Goal: Task Accomplishment & Management: Complete application form

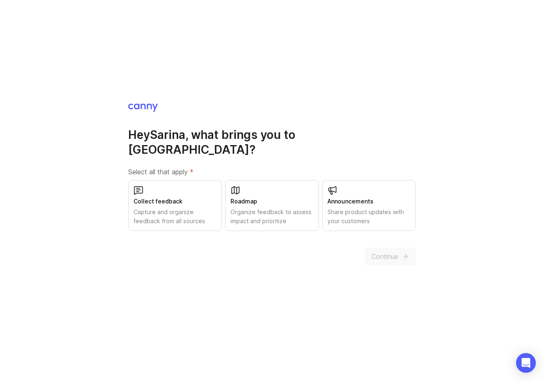
click at [172, 207] on div "Capture and organize feedback from all sources" at bounding box center [174, 216] width 83 height 18
click at [269, 197] on div "Roadmap" at bounding box center [271, 201] width 83 height 9
click at [387, 251] on span "Continue" at bounding box center [384, 256] width 27 height 10
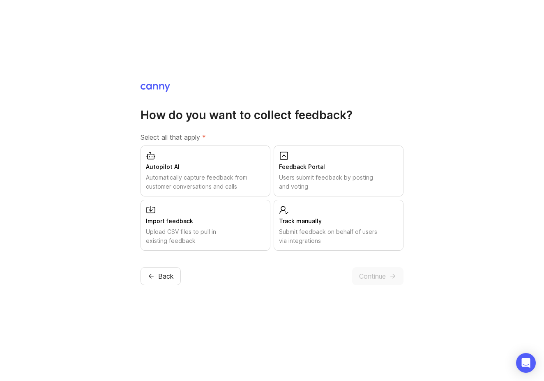
click at [316, 171] on div "Feedback Portal" at bounding box center [338, 166] width 119 height 9
click at [304, 223] on div "Track manually" at bounding box center [338, 220] width 119 height 9
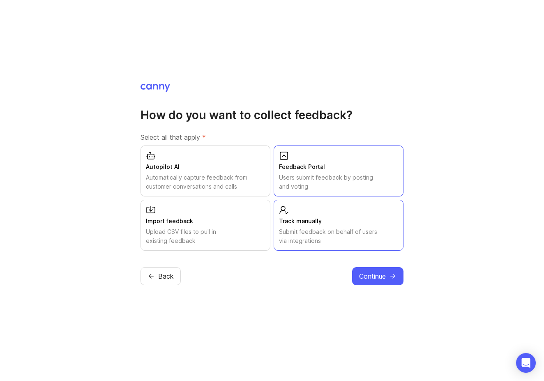
click at [191, 177] on div "Automatically capture feedback from customer conversations and calls" at bounding box center [205, 182] width 119 height 18
click at [382, 273] on span "Continue" at bounding box center [372, 276] width 27 height 10
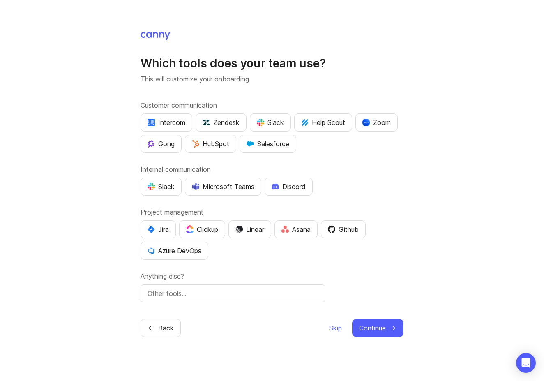
click at [152, 323] on button "Back" at bounding box center [160, 328] width 40 height 18
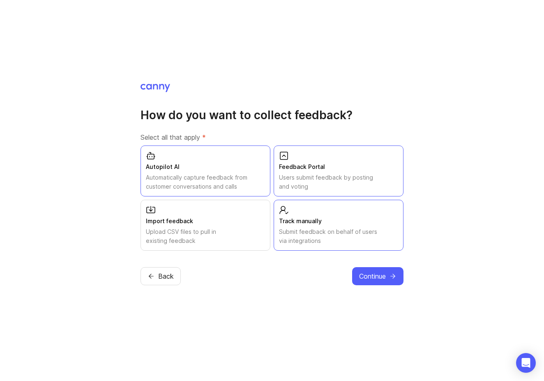
click at [236, 221] on div "Import feedback" at bounding box center [205, 220] width 119 height 9
click at [370, 280] on span "Continue" at bounding box center [372, 276] width 27 height 10
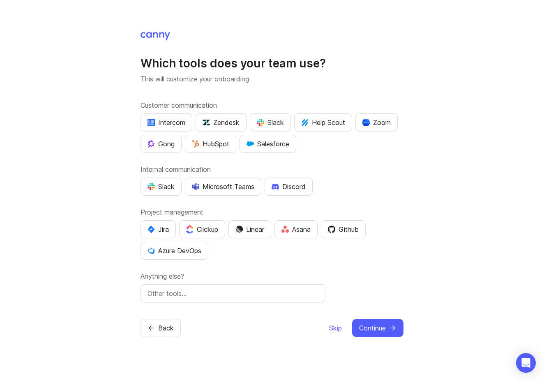
click at [169, 125] on div "Intercom" at bounding box center [166, 122] width 38 height 10
click at [266, 126] on div "Slack" at bounding box center [270, 122] width 27 height 10
click at [165, 183] on div "Slack" at bounding box center [160, 186] width 27 height 10
click at [230, 230] on div "Jira Clickup Linear Asana Github Azure DevOps" at bounding box center [271, 239] width 263 height 39
click at [249, 229] on div "Linear" at bounding box center [249, 229] width 29 height 10
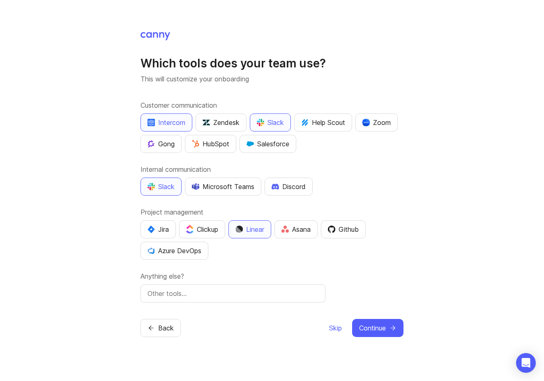
click at [374, 328] on span "Continue" at bounding box center [372, 328] width 27 height 10
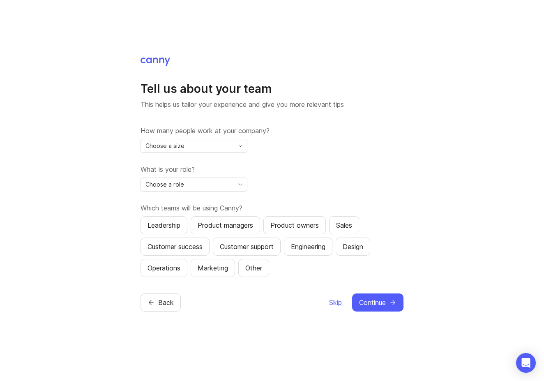
click at [225, 148] on div "Choose a size" at bounding box center [187, 145] width 93 height 13
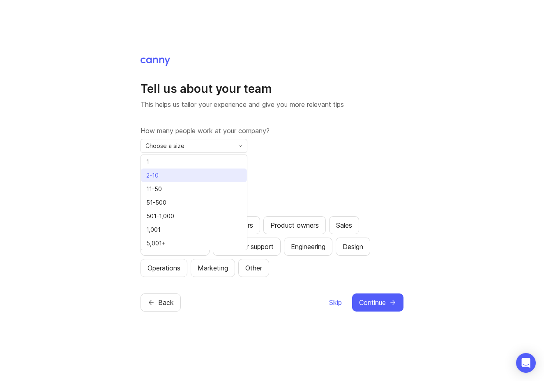
click at [187, 172] on li "2-10" at bounding box center [194, 175] width 106 height 14
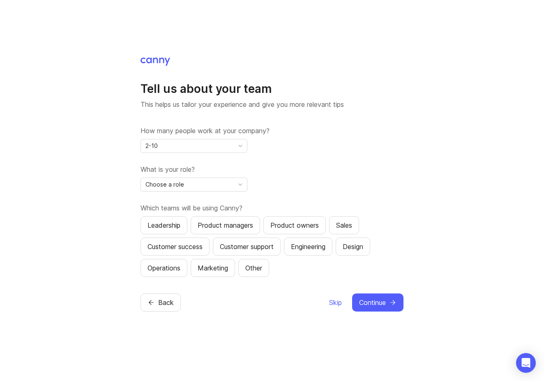
click at [188, 145] on div "2-10" at bounding box center [187, 145] width 93 height 13
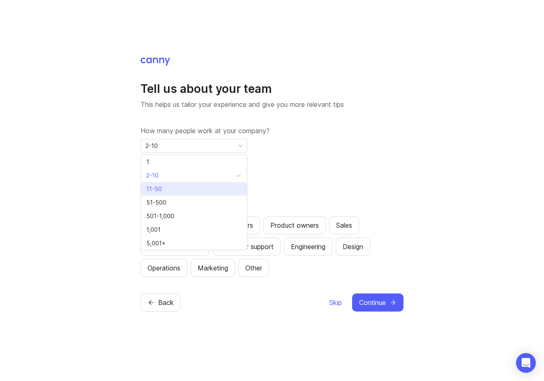
click at [164, 192] on span "11-50" at bounding box center [155, 188] width 19 height 9
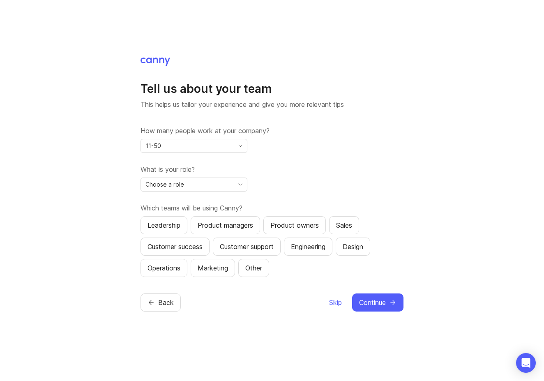
click at [167, 188] on span "Choose a role" at bounding box center [164, 184] width 39 height 9
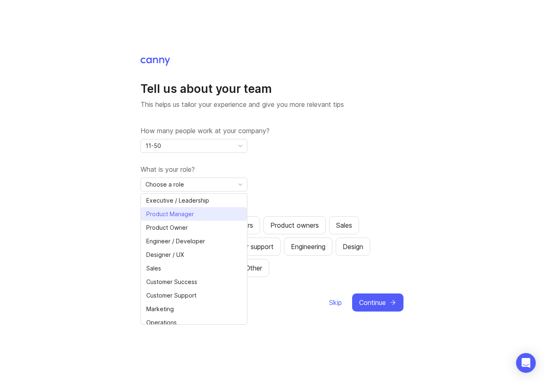
click at [174, 211] on span "Product Manager" at bounding box center [170, 213] width 48 height 9
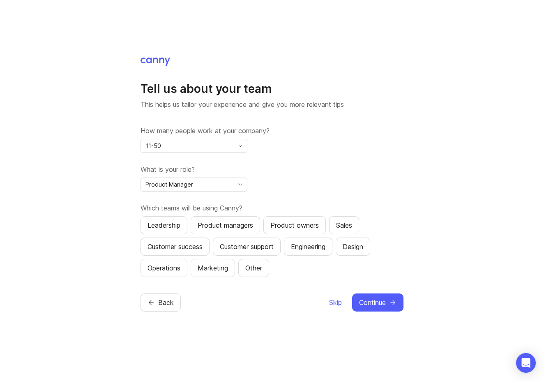
click at [343, 220] on div "Sales" at bounding box center [344, 225] width 16 height 10
click at [221, 224] on div "Product managers" at bounding box center [224, 225] width 55 height 10
click at [319, 229] on div "Product owners" at bounding box center [294, 225] width 48 height 10
click at [169, 222] on div "Leadership" at bounding box center [163, 225] width 33 height 10
click at [273, 250] on div "Customer support" at bounding box center [247, 246] width 54 height 10
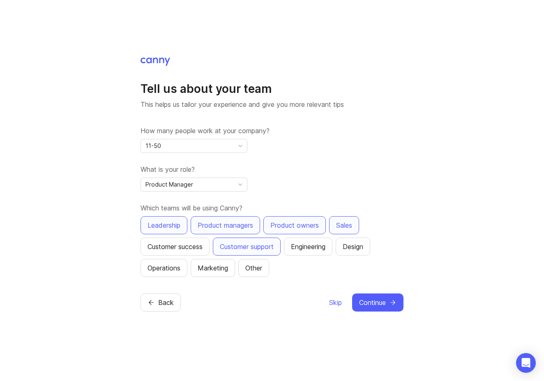
click at [370, 243] on button "Design" at bounding box center [352, 246] width 34 height 18
click at [306, 237] on button "Engineering" at bounding box center [308, 246] width 48 height 18
click at [392, 309] on button "Continue" at bounding box center [377, 302] width 51 height 18
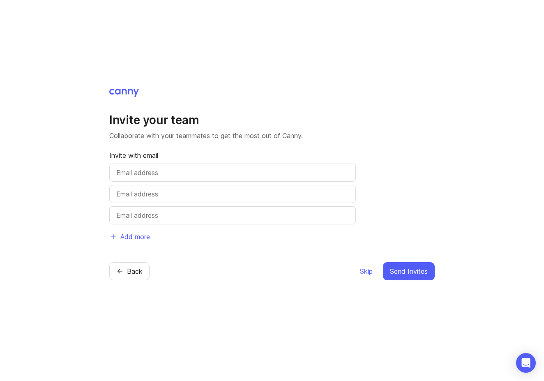
click at [363, 271] on span "Skip" at bounding box center [366, 271] width 13 height 10
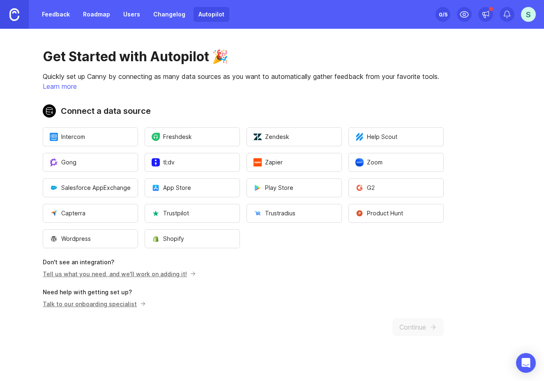
click at [177, 166] on button "tl;dv" at bounding box center [192, 162] width 95 height 19
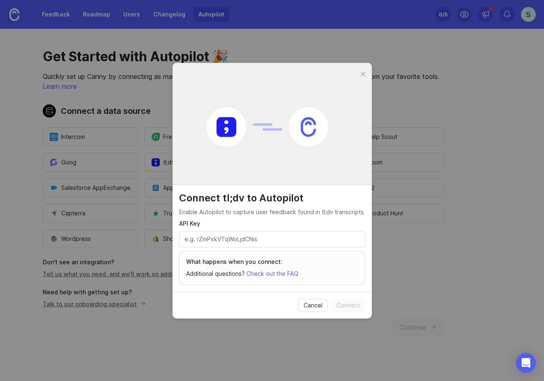
click at [240, 241] on input "API Key" at bounding box center [271, 238] width 175 height 9
click at [305, 303] on span "Cancel" at bounding box center [312, 305] width 19 height 8
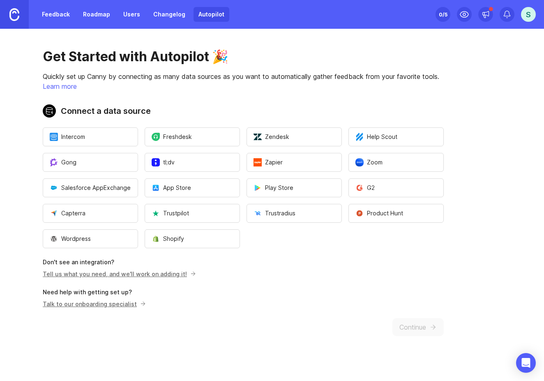
click at [99, 128] on button "Intercom" at bounding box center [90, 136] width 95 height 19
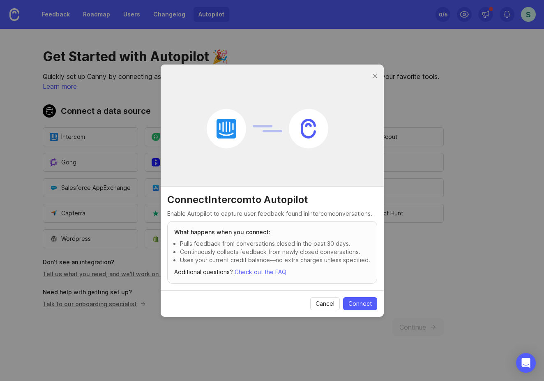
click at [360, 302] on span "Connect" at bounding box center [359, 303] width 23 height 8
click at [373, 75] on div at bounding box center [374, 76] width 9 height 10
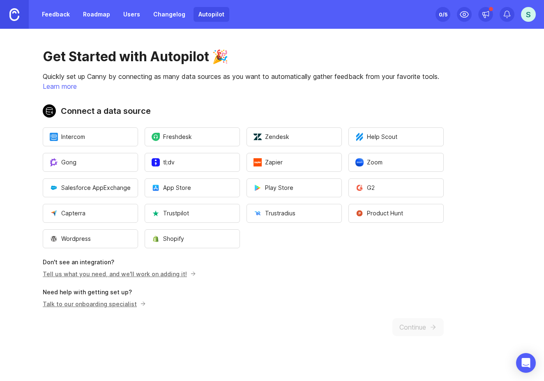
click at [122, 134] on button "Intercom" at bounding box center [90, 136] width 95 height 19
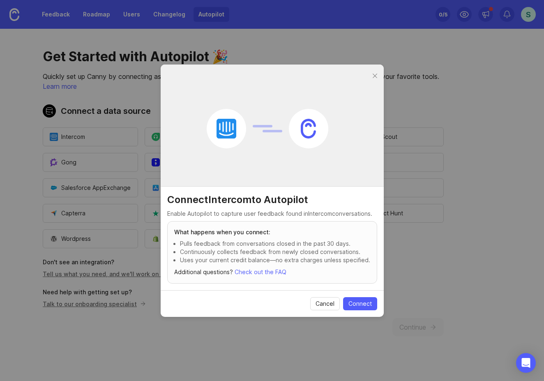
click at [362, 304] on span "Connect" at bounding box center [359, 303] width 23 height 8
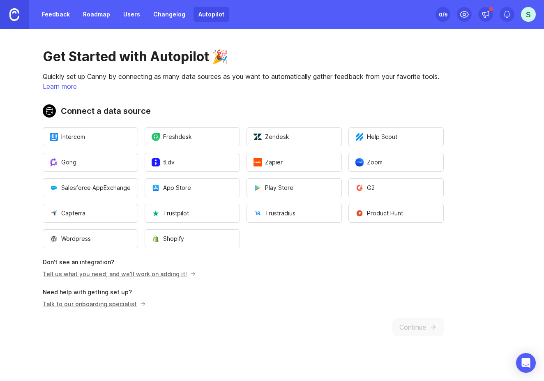
click at [58, 5] on div "Feedback Roadmap Users Changelog Autopilot" at bounding box center [114, 14] width 229 height 29
click at [59, 14] on link "Feedback" at bounding box center [56, 14] width 38 height 15
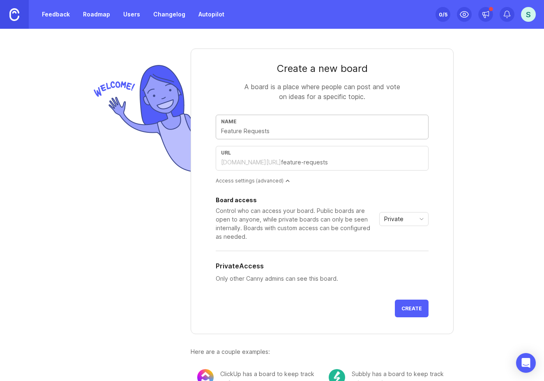
click at [255, 133] on input "text" at bounding box center [322, 130] width 202 height 9
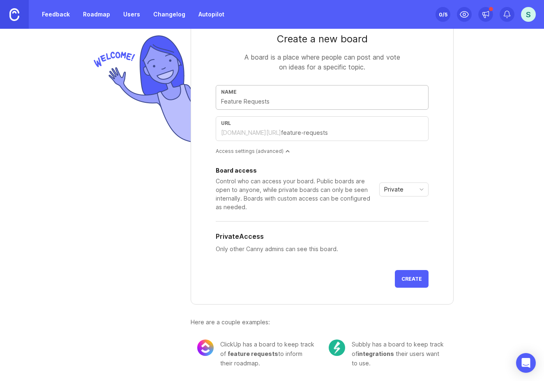
scroll to position [30, 0]
click at [326, 121] on div "Name url [DOMAIN_NAME][URL]" at bounding box center [322, 116] width 213 height 62
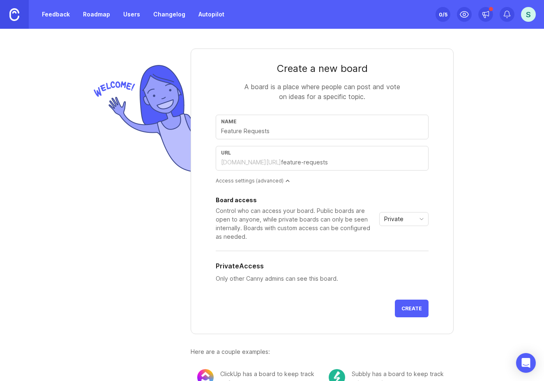
scroll to position [0, 0]
click at [241, 163] on div "[DOMAIN_NAME][URL]" at bounding box center [251, 162] width 60 height 8
click at [387, 217] on span "Private" at bounding box center [393, 218] width 19 height 9
click at [401, 261] on span "Custom" at bounding box center [392, 261] width 21 height 9
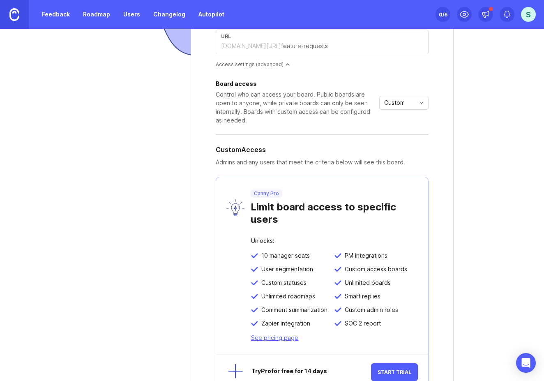
scroll to position [112, 0]
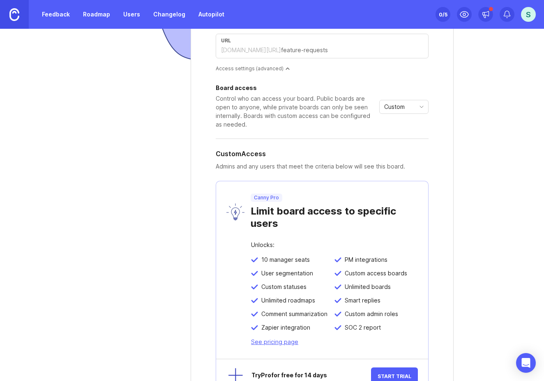
click at [408, 108] on div "Custom" at bounding box center [396, 106] width 35 height 13
click at [403, 121] on span "Private" at bounding box center [393, 122] width 23 height 9
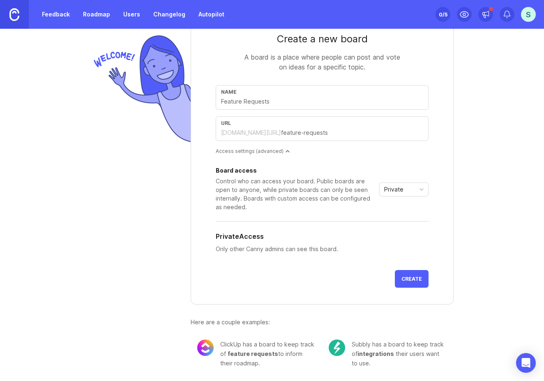
click at [412, 282] on button "Create" at bounding box center [412, 279] width 34 height 18
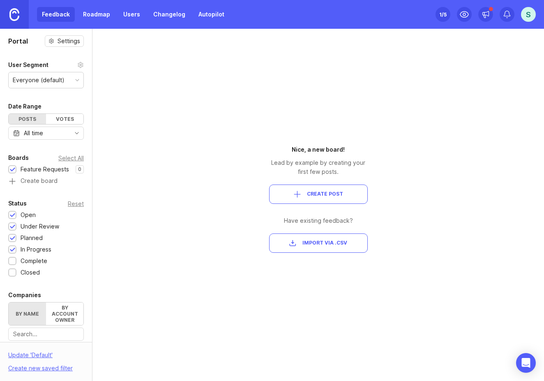
click at [321, 186] on button "Create Post" at bounding box center [318, 193] width 99 height 19
